Goal: Information Seeking & Learning: Learn about a topic

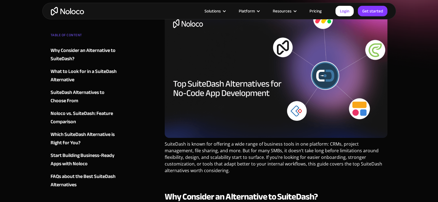
scroll to position [60, 0]
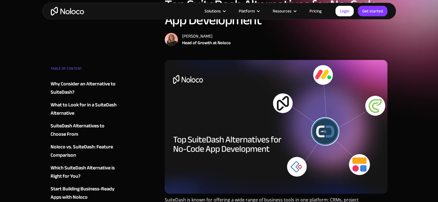
click at [318, 75] on img at bounding box center [276, 127] width 223 height 134
click at [281, 109] on img at bounding box center [276, 127] width 223 height 134
click at [377, 110] on img at bounding box center [276, 127] width 223 height 134
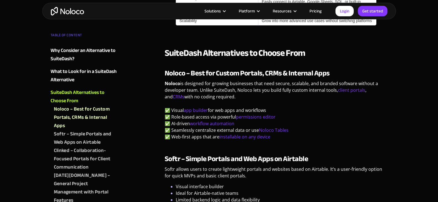
scroll to position [580, 0]
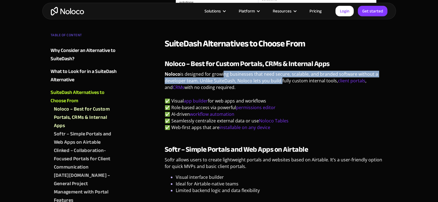
drag, startPoint x: 222, startPoint y: 70, endPoint x: 279, endPoint y: 71, distance: 56.9
click at [279, 71] on p "Noloco is designed for growing businesses that need secure, scalable, and brand…" at bounding box center [276, 83] width 223 height 24
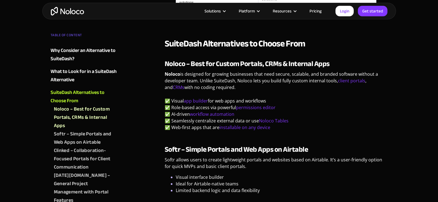
click at [280, 78] on p "Noloco is designed for growing businesses that need secure, scalable, and brand…" at bounding box center [276, 83] width 223 height 24
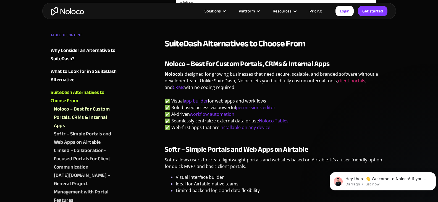
scroll to position [0, 0]
click at [356, 78] on link "client portals" at bounding box center [351, 81] width 27 height 6
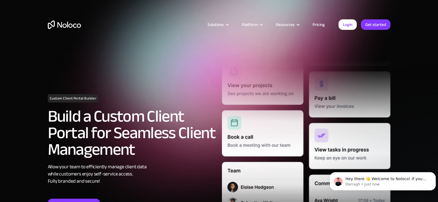
click at [320, 24] on link "Pricing" at bounding box center [318, 24] width 26 height 7
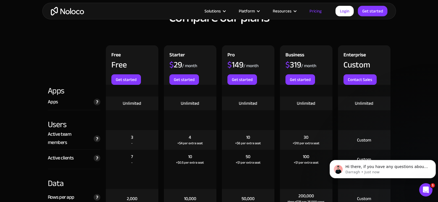
scroll to position [588, 0]
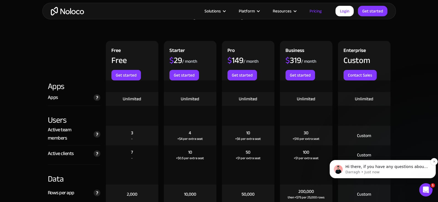
click at [383, 168] on p "Hi there, if you have any questions about our pricing, just let us know! Darragh" at bounding box center [386, 167] width 83 height 6
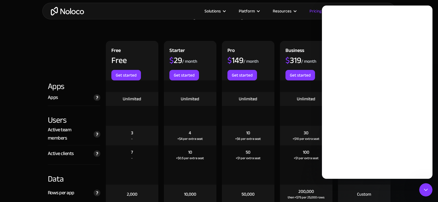
scroll to position [0, 0]
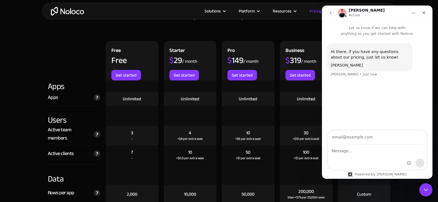
click at [85, 68] on div at bounding box center [74, 60] width 58 height 39
click at [425, 13] on icon "Close" at bounding box center [423, 12] width 3 height 3
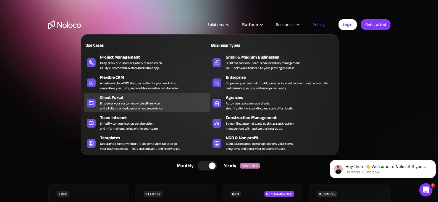
click at [132, 98] on div "Client Portal" at bounding box center [156, 97] width 112 height 7
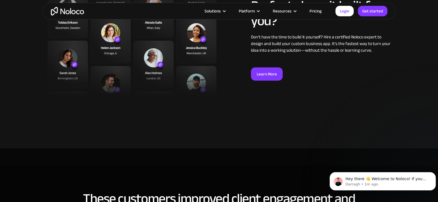
scroll to position [1456, 0]
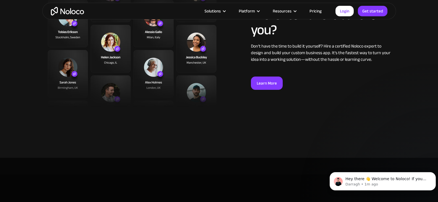
click at [423, 96] on section "Prefer to have it built for you? Don’t have the time to build it yourself? Hire…" at bounding box center [219, 57] width 438 height 200
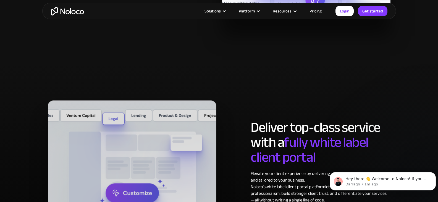
scroll to position [2641, 0]
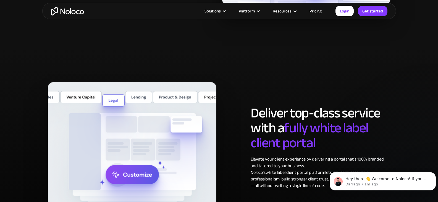
drag, startPoint x: 440, startPoint y: 96, endPoint x: 84, endPoint y: 6, distance: 367.0
click at [414, 157] on section "Deliver top-class service with a fully white label client portal Elevate your c…" at bounding box center [219, 153] width 438 height 208
click at [143, 14] on article "Solutions Use Cases Business Types Project Management Keep track of customers, …" at bounding box center [209, 10] width 251 height 7
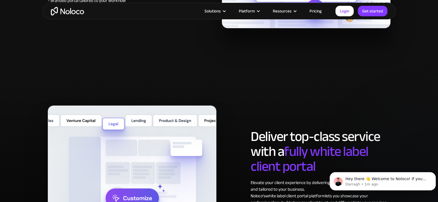
scroll to position [2586, 0]
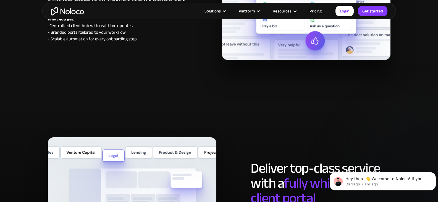
click at [138, 39] on div "Manual onboarding slows down your team and frustrates clients. With Noloco, you…" at bounding box center [117, 13] width 139 height 60
